Goal: Information Seeking & Learning: Compare options

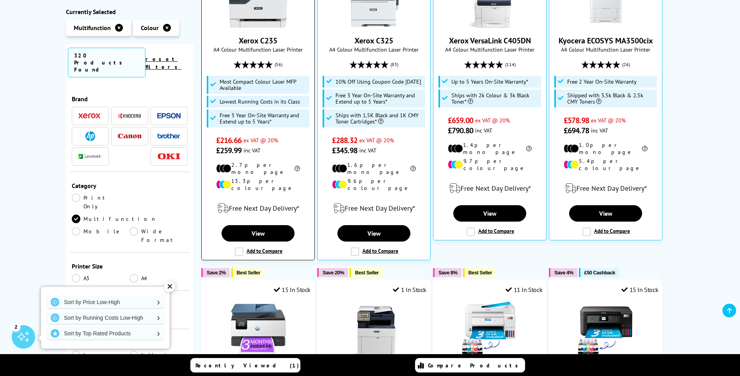
scroll to position [234, 0]
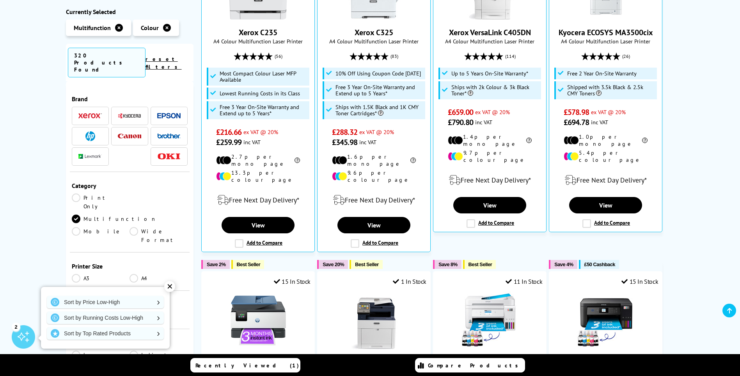
click at [93, 113] on img at bounding box center [89, 115] width 23 height 5
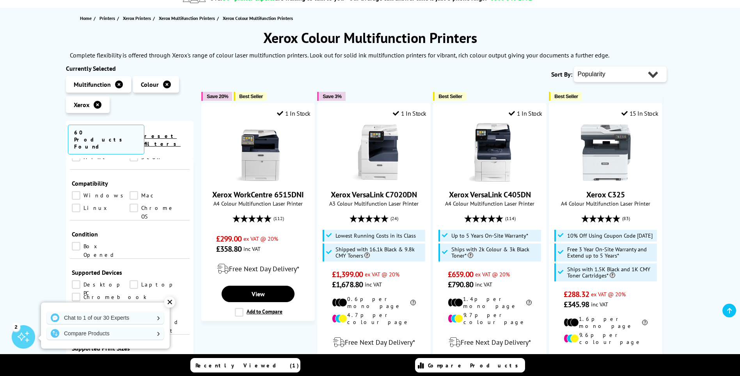
scroll to position [507, 0]
click at [169, 302] on div "✕" at bounding box center [169, 301] width 11 height 11
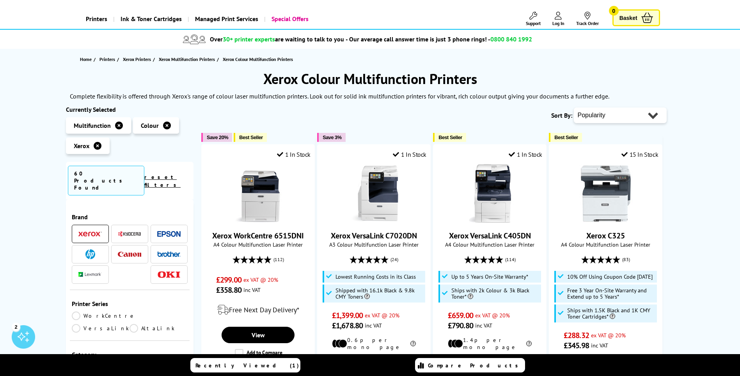
scroll to position [0, 0]
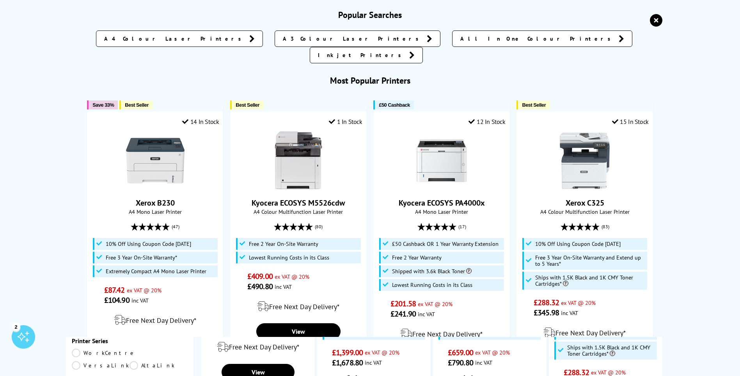
drag, startPoint x: 335, startPoint y: 21, endPoint x: 271, endPoint y: 19, distance: 64.5
click at [271, 19] on input "search" at bounding box center [364, 21] width 252 height 20
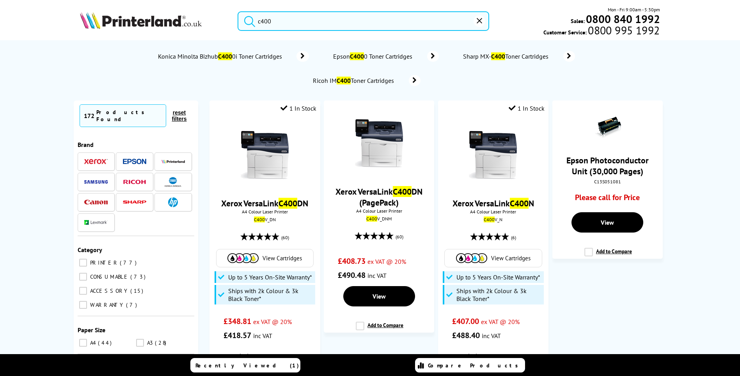
click at [303, 21] on input "c400" at bounding box center [364, 21] width 252 height 20
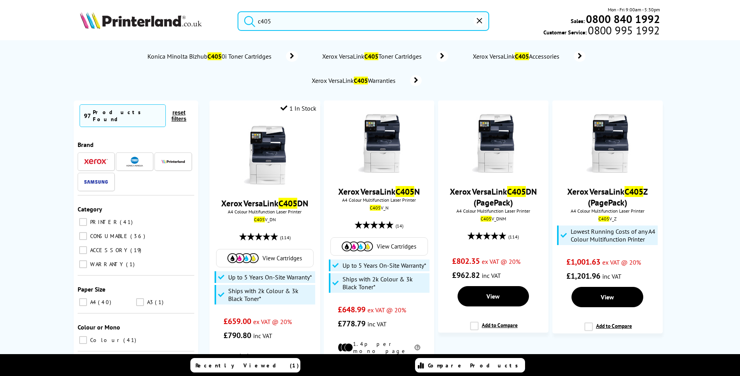
type input "c405"
click at [238, 11] on button "submit" at bounding box center [248, 19] width 20 height 17
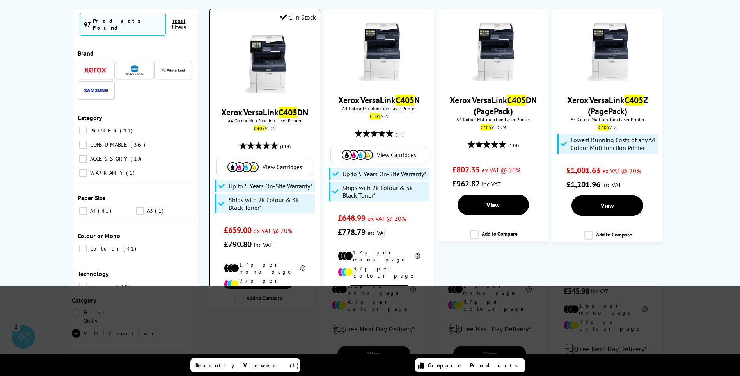
scroll to position [78, 0]
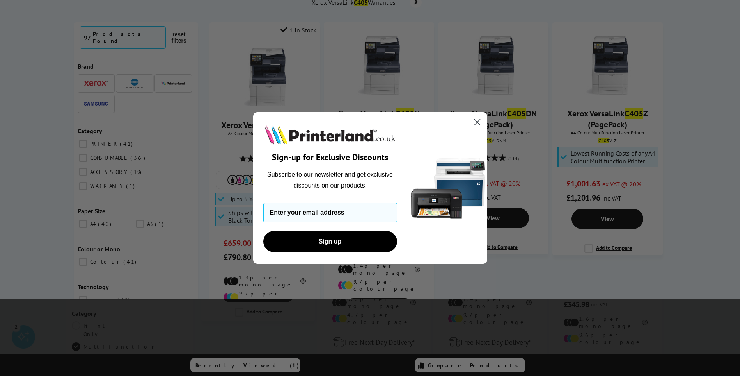
click at [477, 122] on icon "Close dialog" at bounding box center [477, 121] width 5 height 5
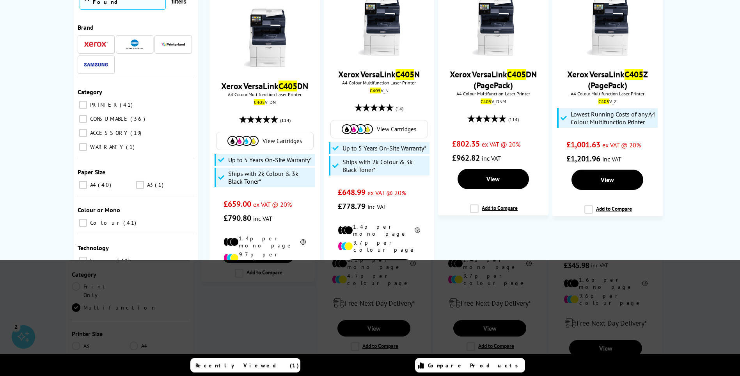
scroll to position [117, 0]
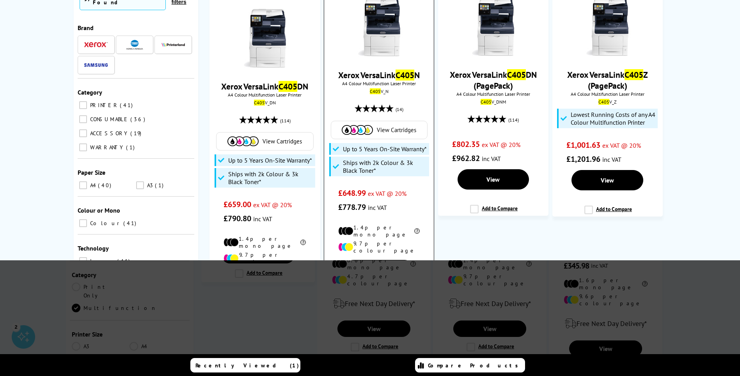
drag, startPoint x: 363, startPoint y: 295, endPoint x: 343, endPoint y: 298, distance: 19.3
click at [362, 295] on label "Add to Compare" at bounding box center [380, 302] width 48 height 15
click at [0, 0] on input "Add to Compare" at bounding box center [0, 0] width 0 height 0
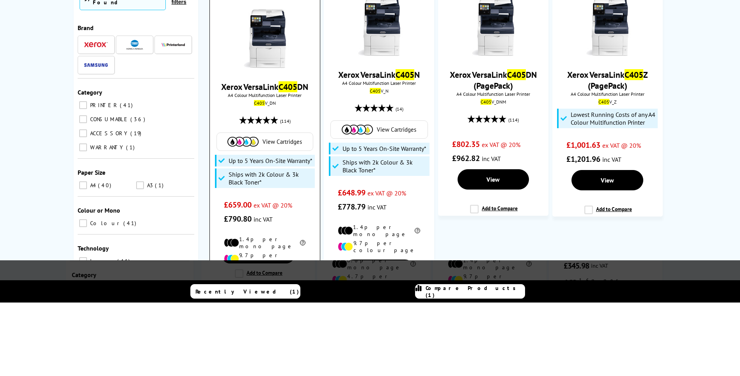
scroll to position [117, 0]
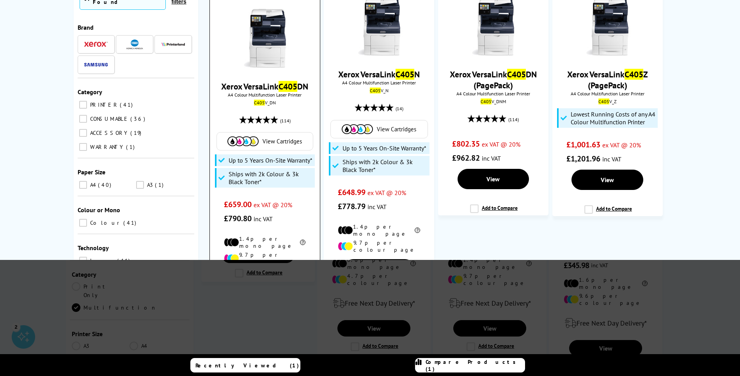
click at [245, 335] on label "Add to Compare" at bounding box center [266, 341] width 48 height 15
click at [0, 0] on input "Add to Compare" at bounding box center [0, 0] width 0 height 0
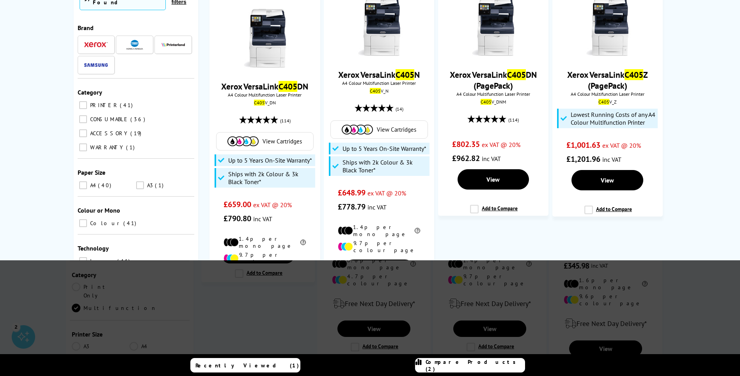
click at [446, 365] on div "Compare Products (2)" at bounding box center [470, 365] width 109 height 14
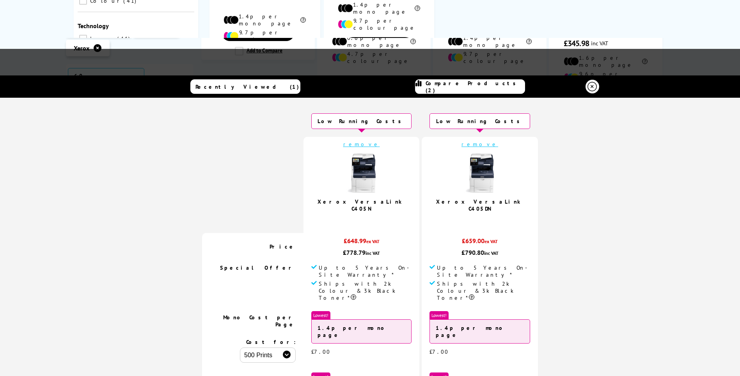
scroll to position [312, 0]
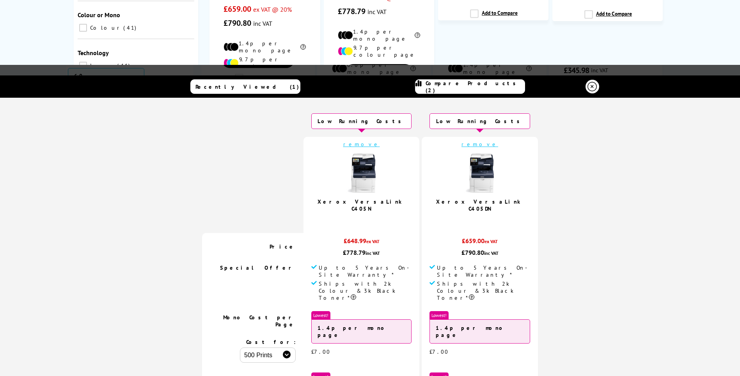
click at [591, 85] on icon at bounding box center [592, 86] width 9 height 9
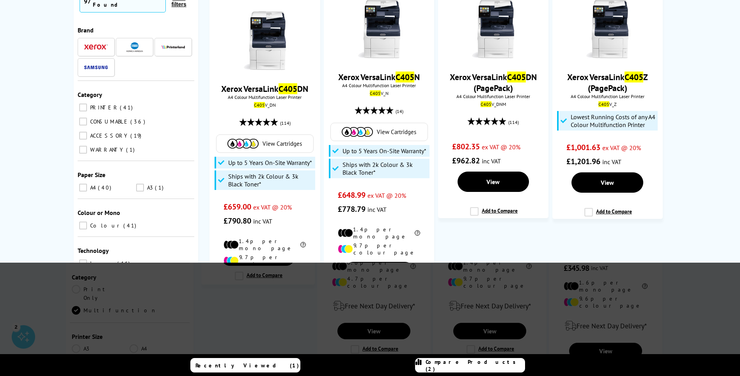
scroll to position [0, 0]
